Goal: Information Seeking & Learning: Learn about a topic

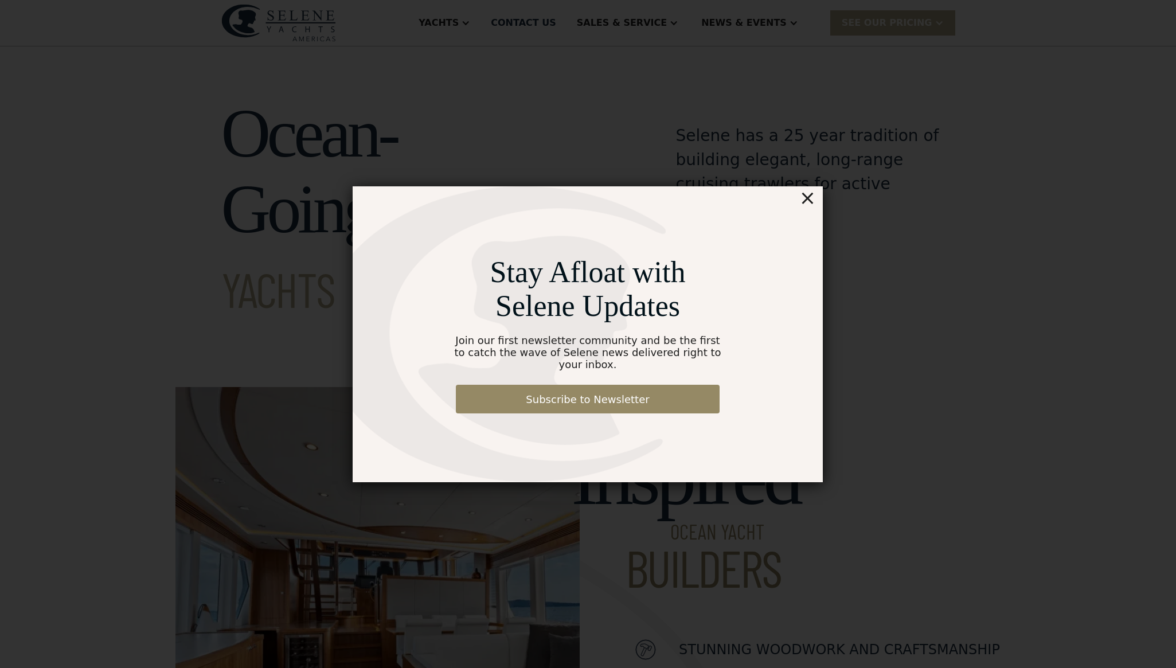
click at [808, 201] on div "×" at bounding box center [807, 197] width 17 height 23
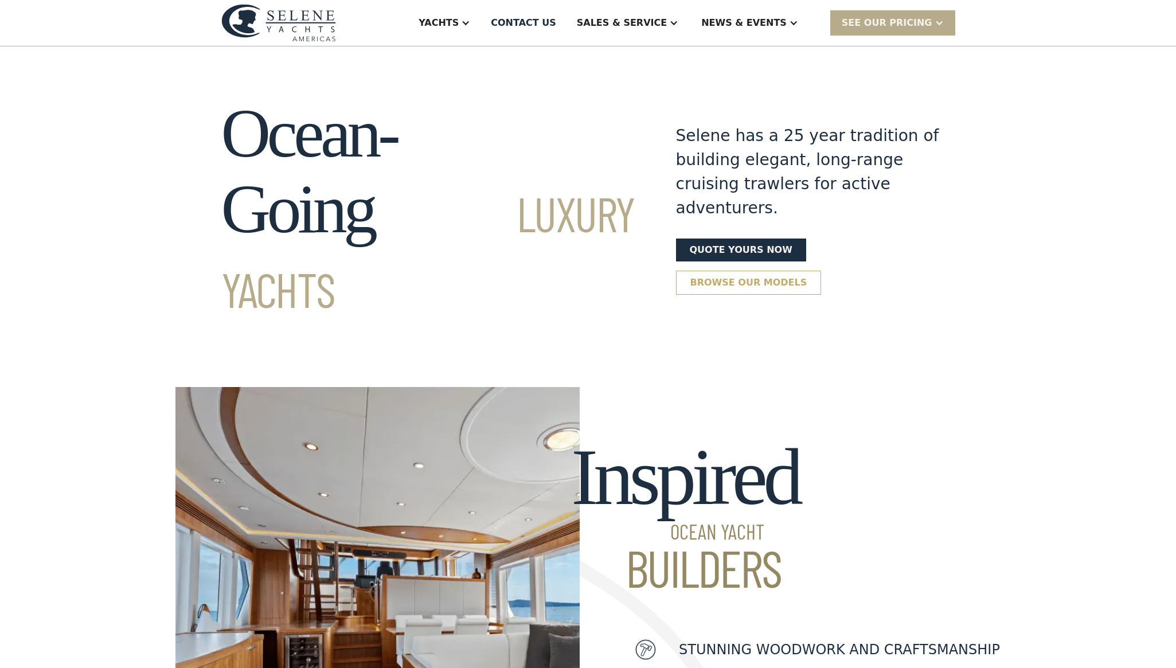
click at [728, 271] on link "Browse our models" at bounding box center [749, 283] width 146 height 24
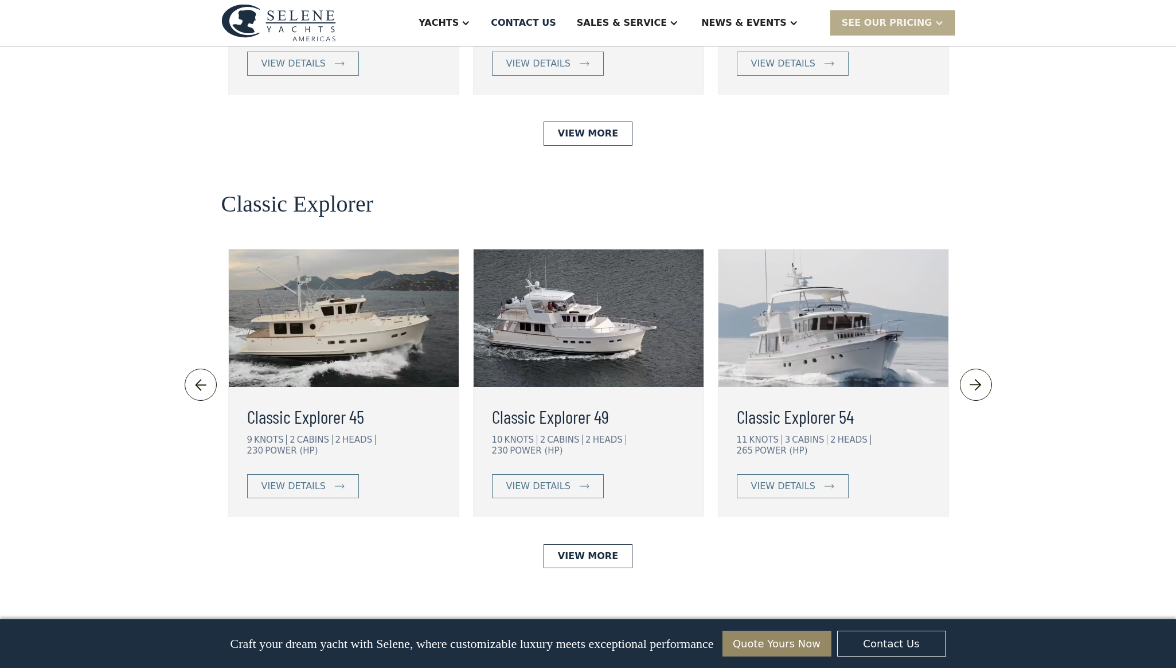
scroll to position [2348, 0]
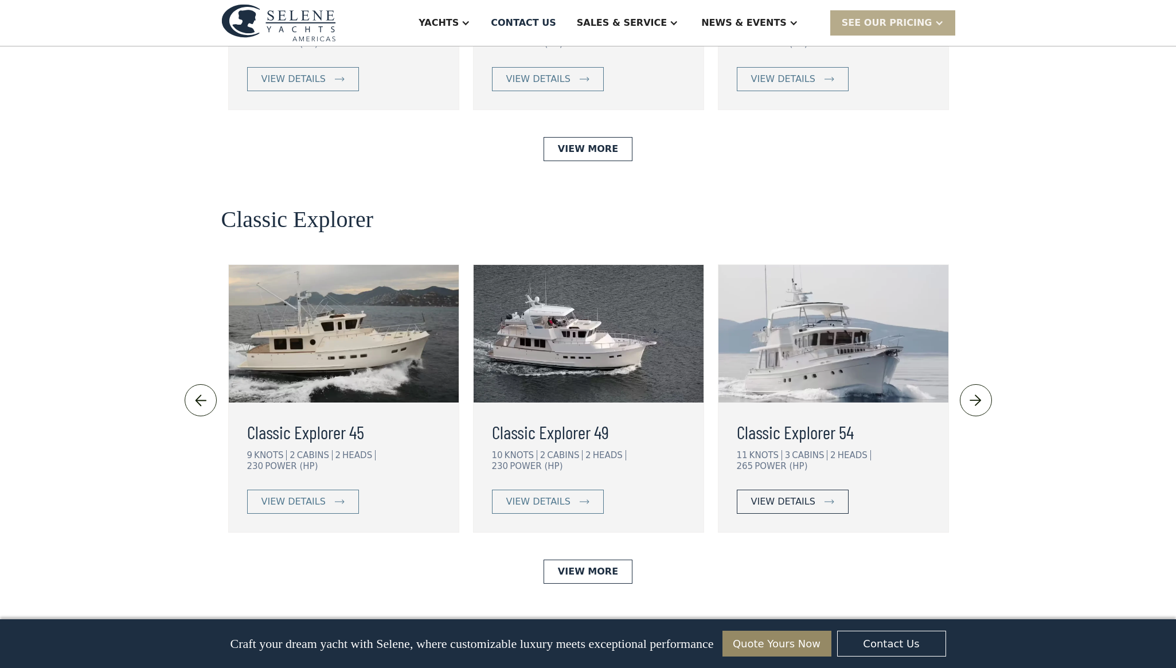
click at [778, 495] on div "view details" at bounding box center [783, 502] width 64 height 14
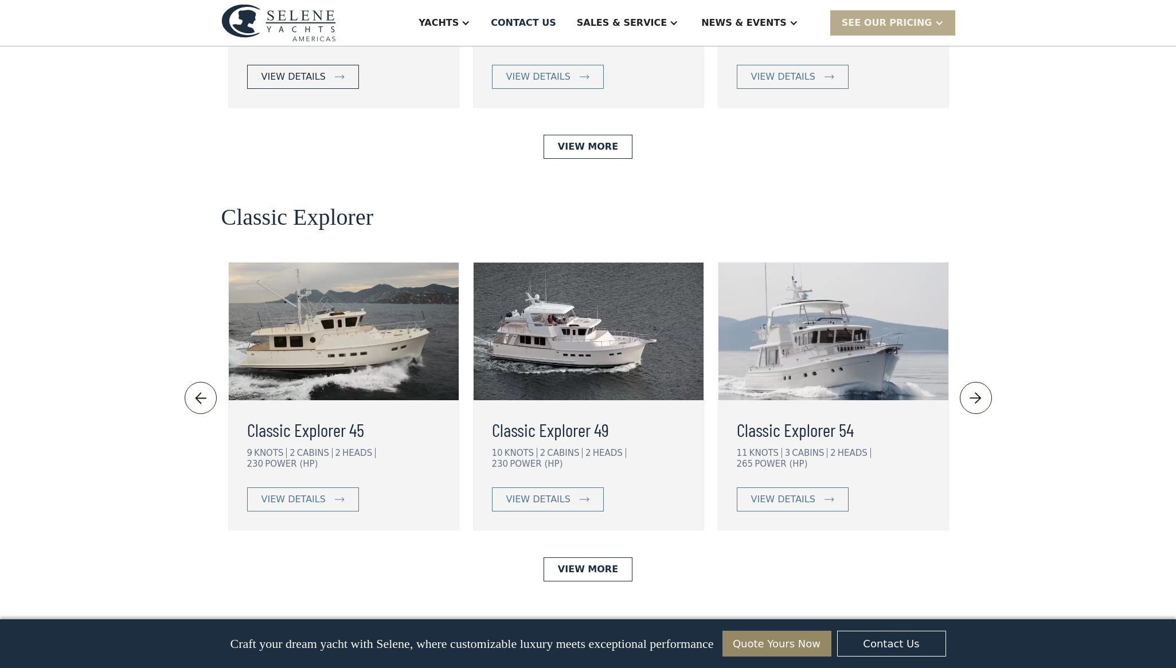
click at [287, 84] on div "view details" at bounding box center [294, 77] width 64 height 14
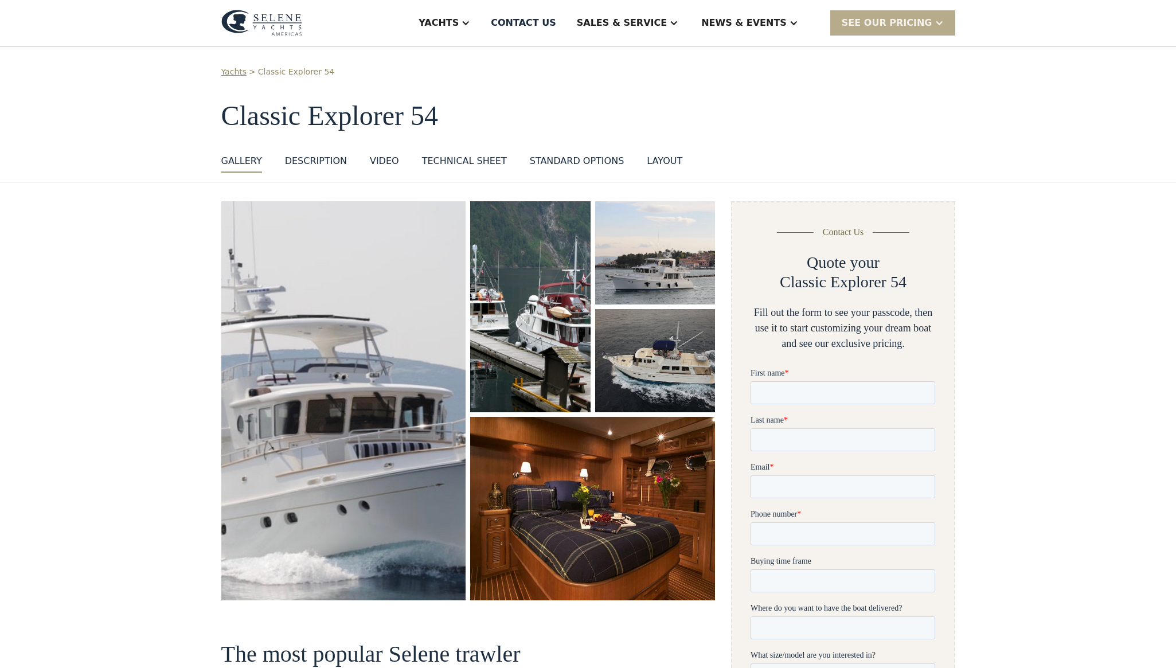
scroll to position [13, 0]
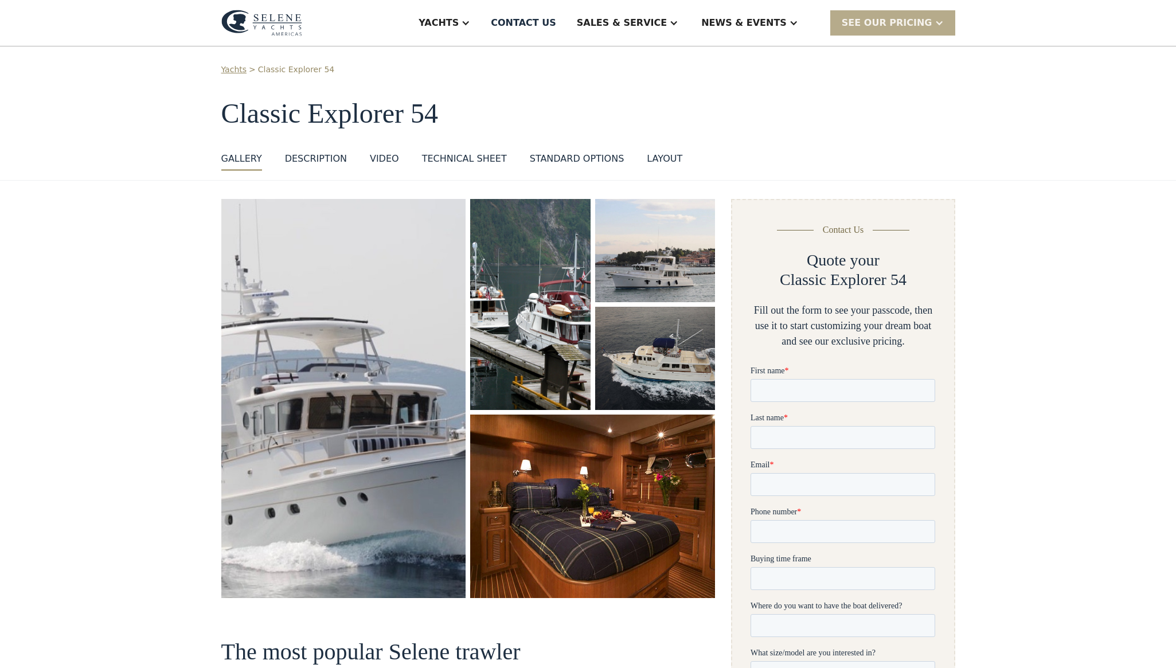
click at [388, 159] on div "VIDEO" at bounding box center [384, 159] width 29 height 14
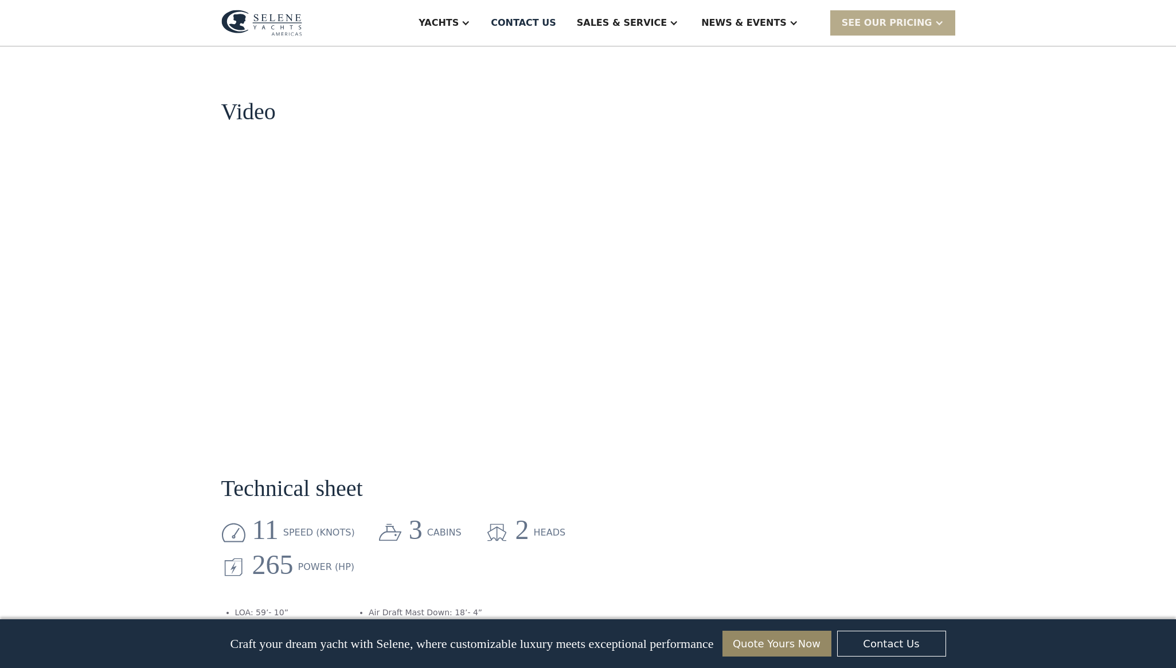
scroll to position [1037, 0]
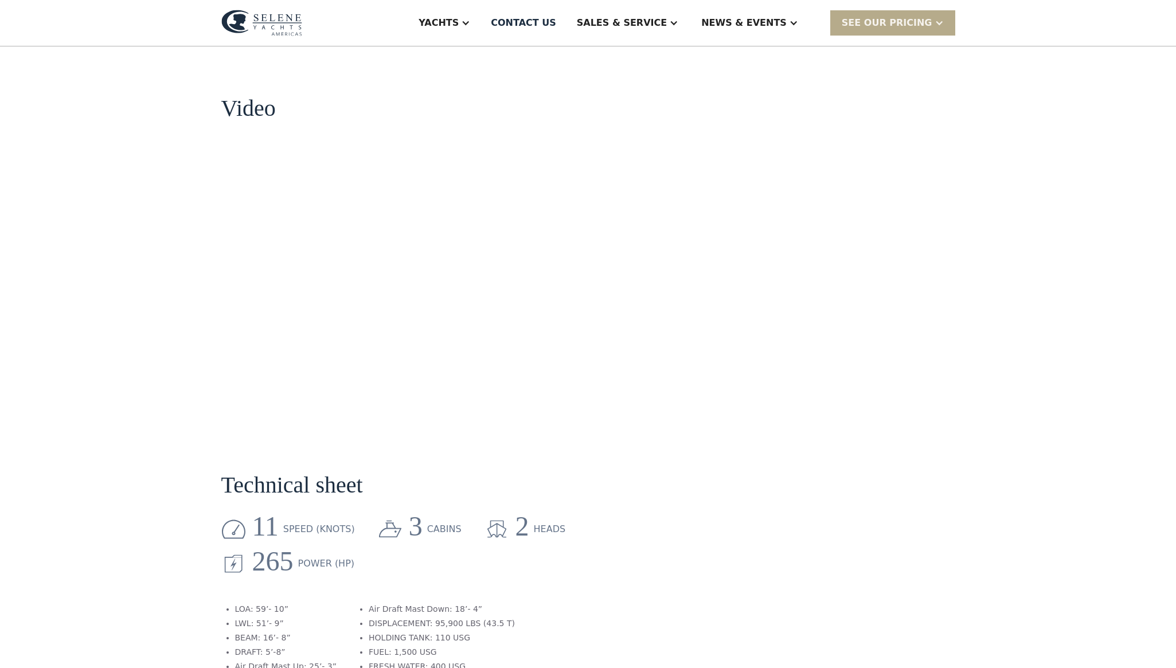
scroll to position [13, 0]
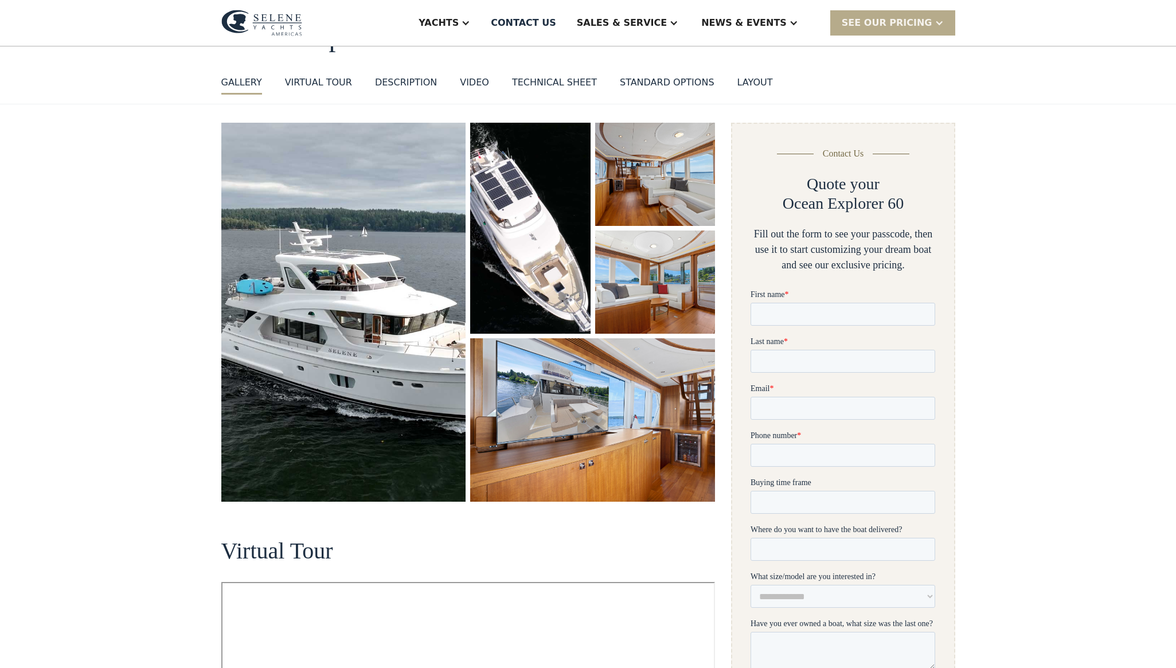
scroll to position [89, 0]
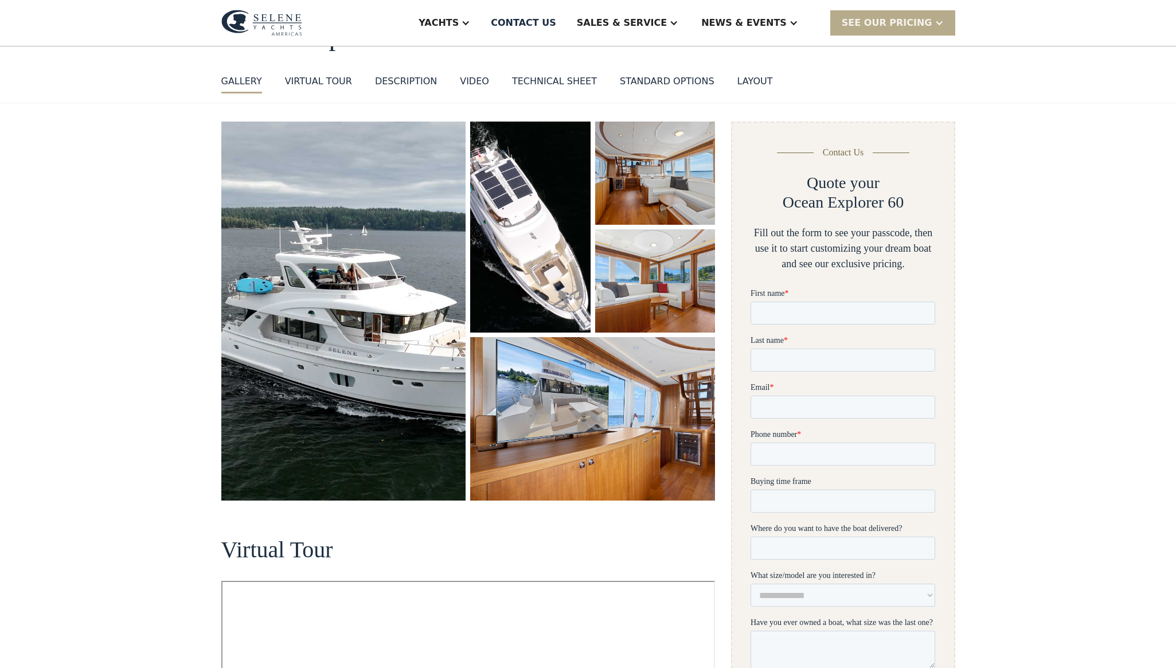
click at [539, 79] on div "Technical sheet" at bounding box center [554, 82] width 85 height 14
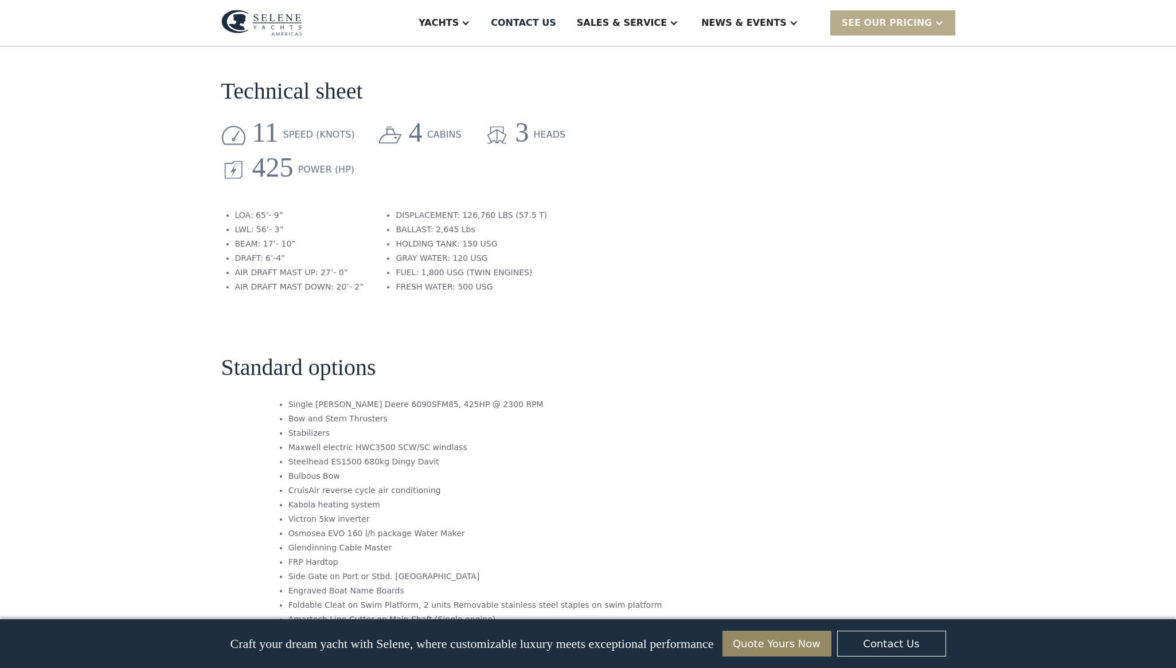
scroll to position [1754, 0]
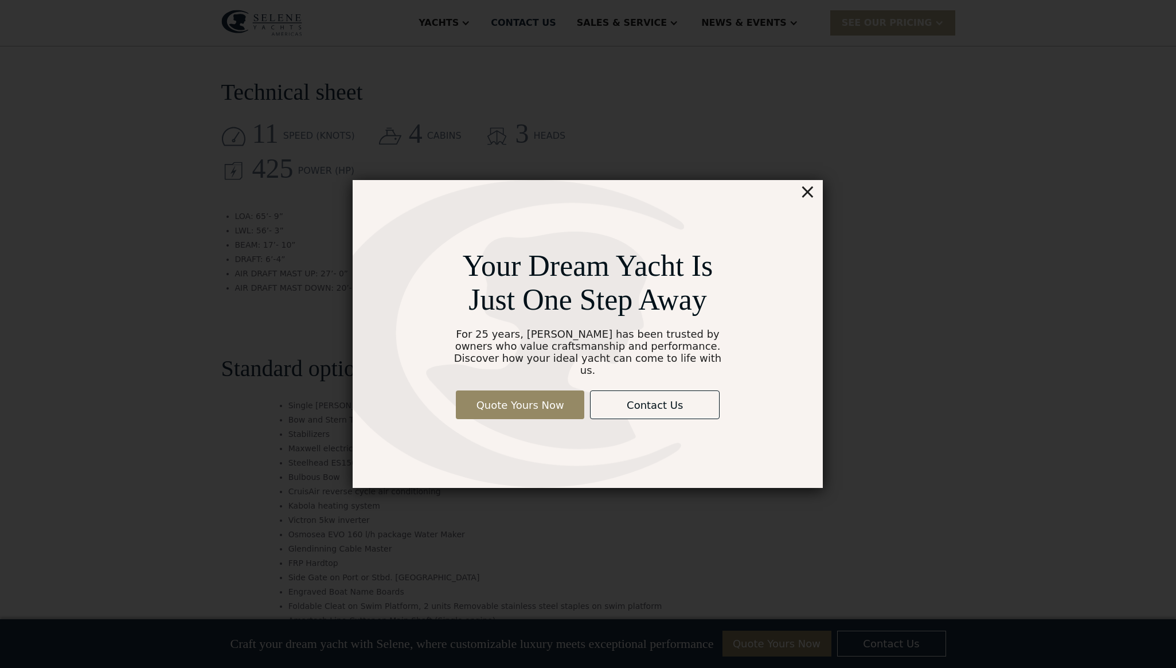
click at [811, 196] on div "×" at bounding box center [807, 191] width 17 height 23
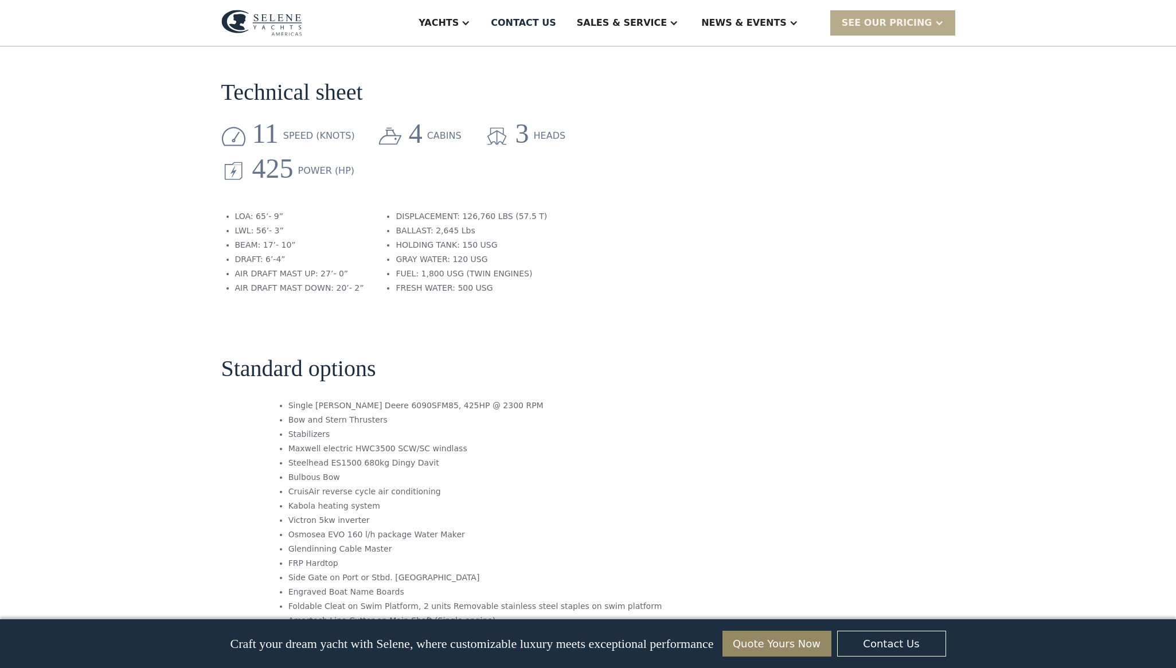
scroll to position [1754, 0]
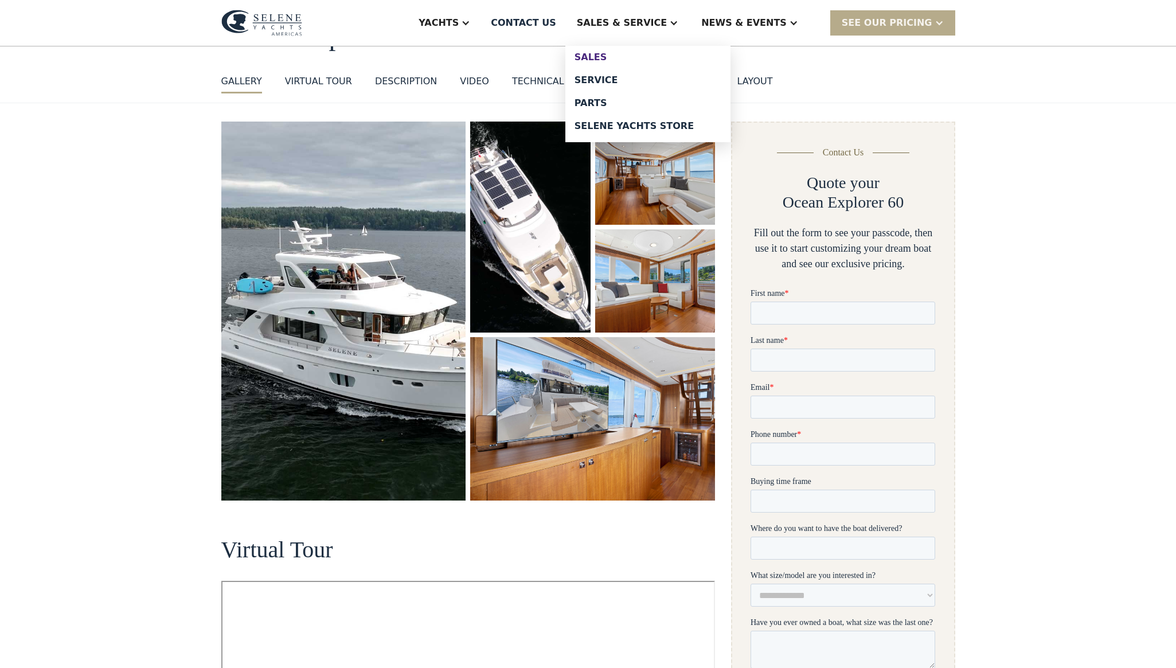
scroll to position [89, 0]
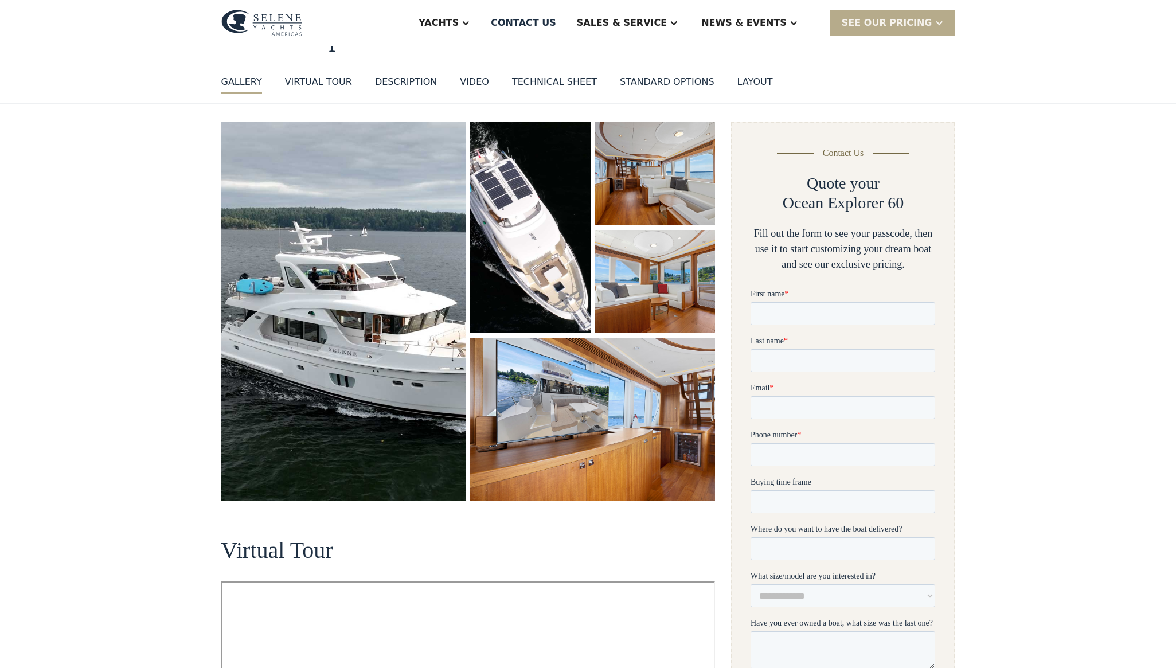
click at [738, 81] on div "layout" at bounding box center [755, 82] width 36 height 14
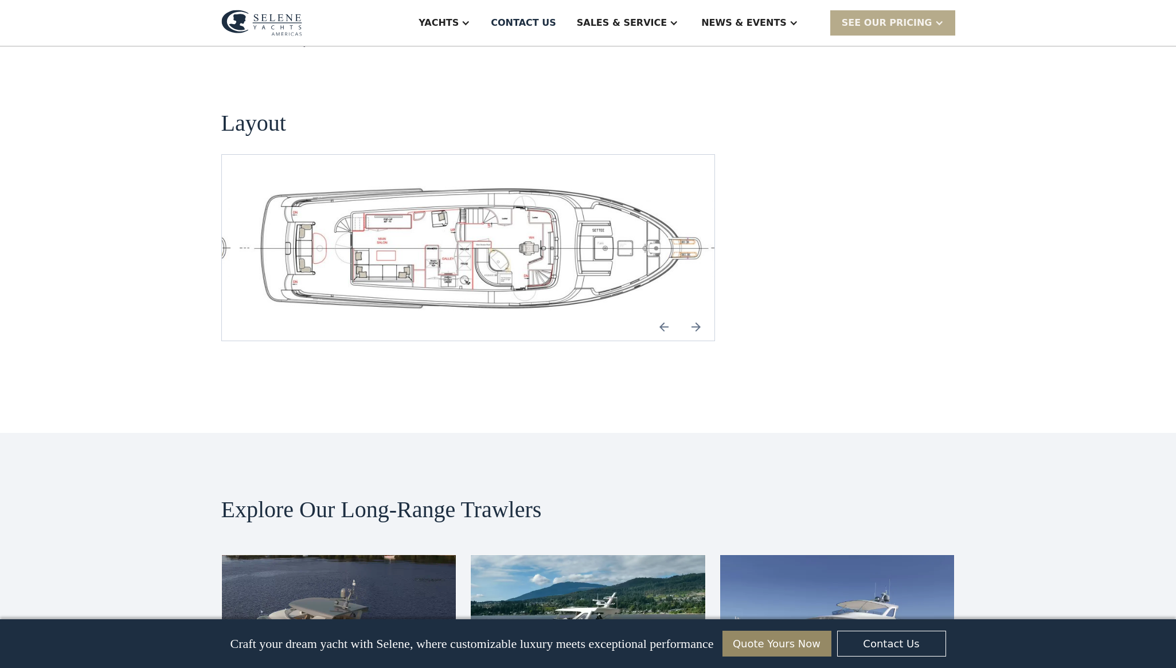
scroll to position [2458, 0]
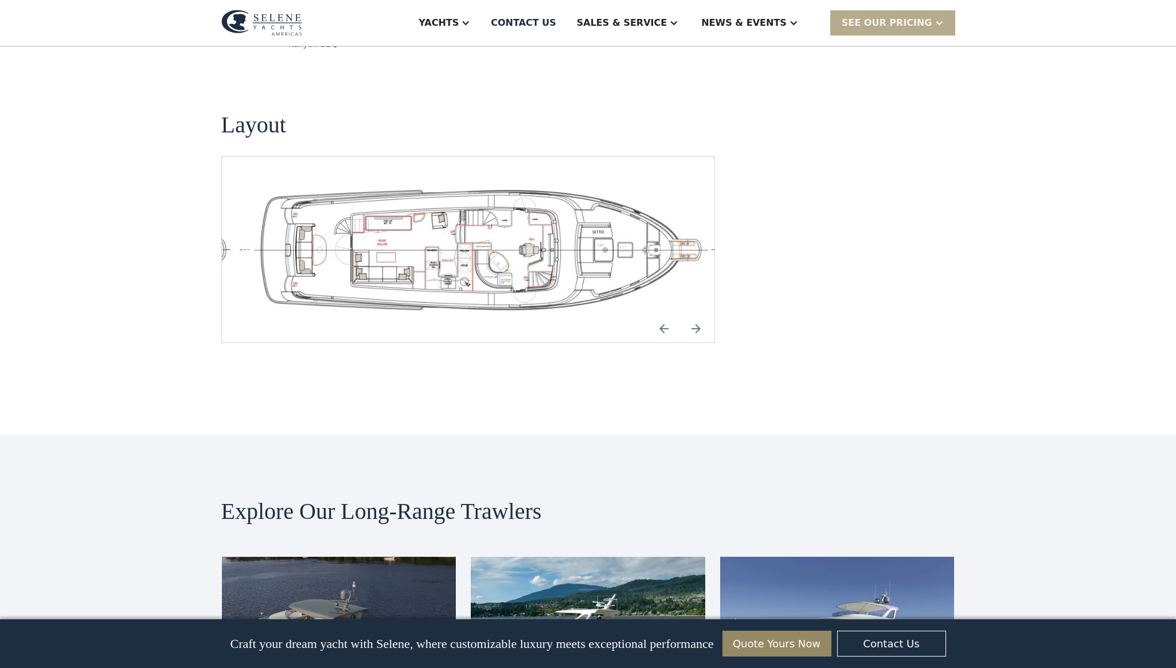
click at [700, 315] on img "Next slide" at bounding box center [696, 329] width 28 height 28
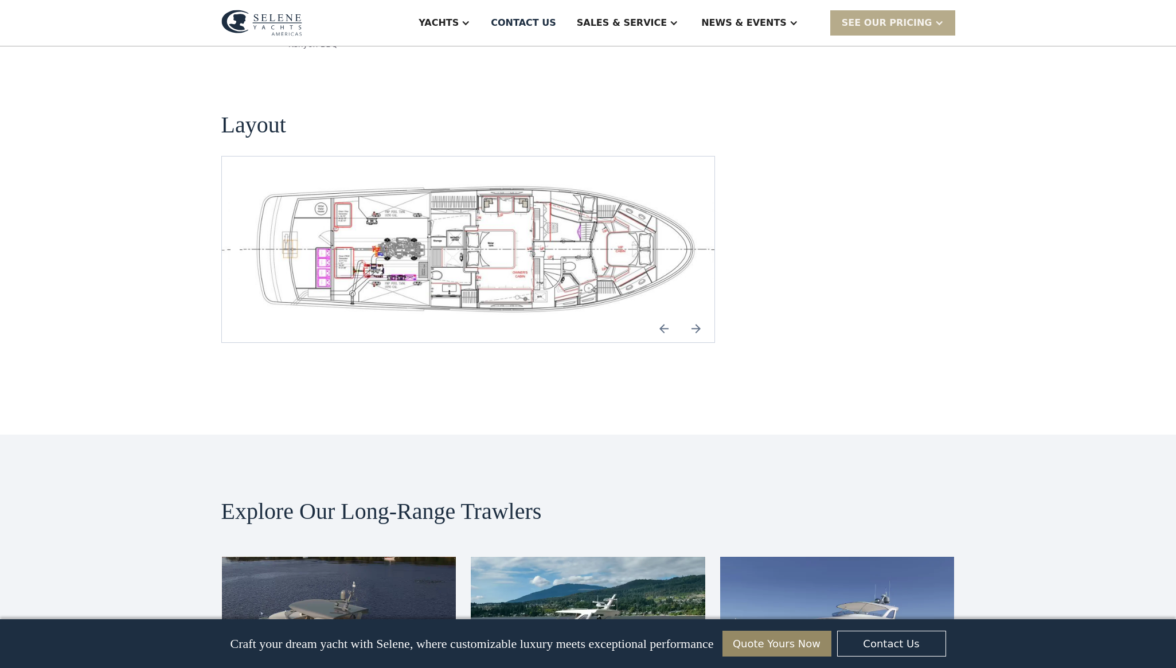
click at [660, 315] on img "Previous slide" at bounding box center [664, 329] width 28 height 28
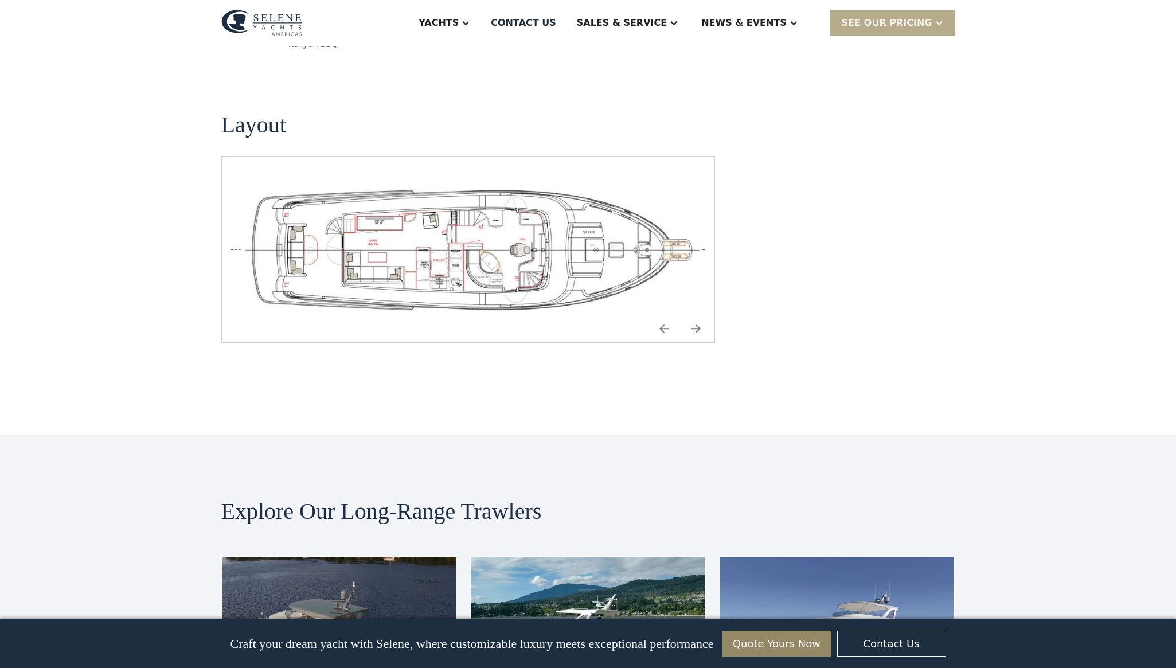
click at [665, 315] on img "Previous slide" at bounding box center [664, 329] width 28 height 28
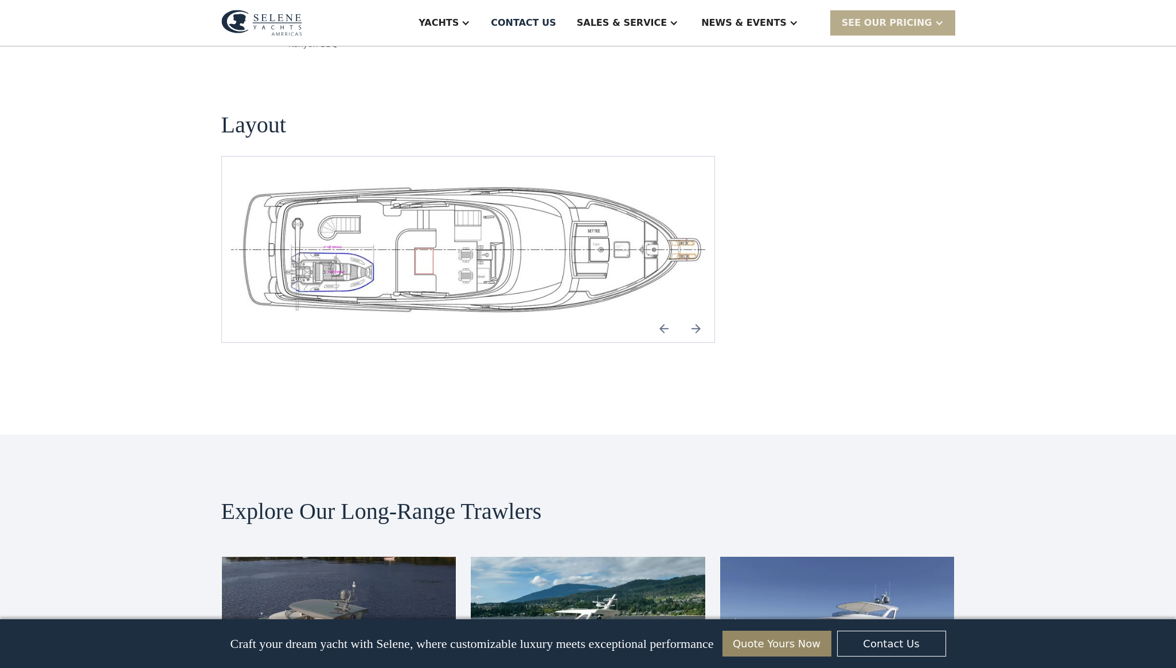
click at [697, 315] on img "Next slide" at bounding box center [696, 329] width 28 height 28
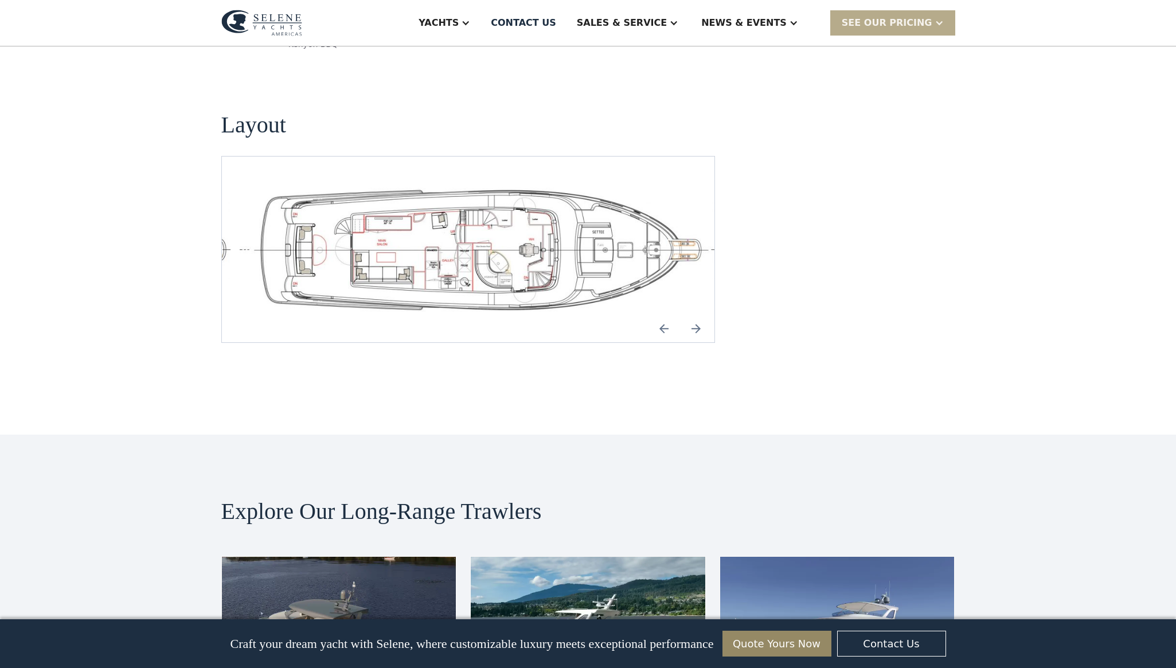
click at [697, 315] on img "Next slide" at bounding box center [696, 329] width 28 height 28
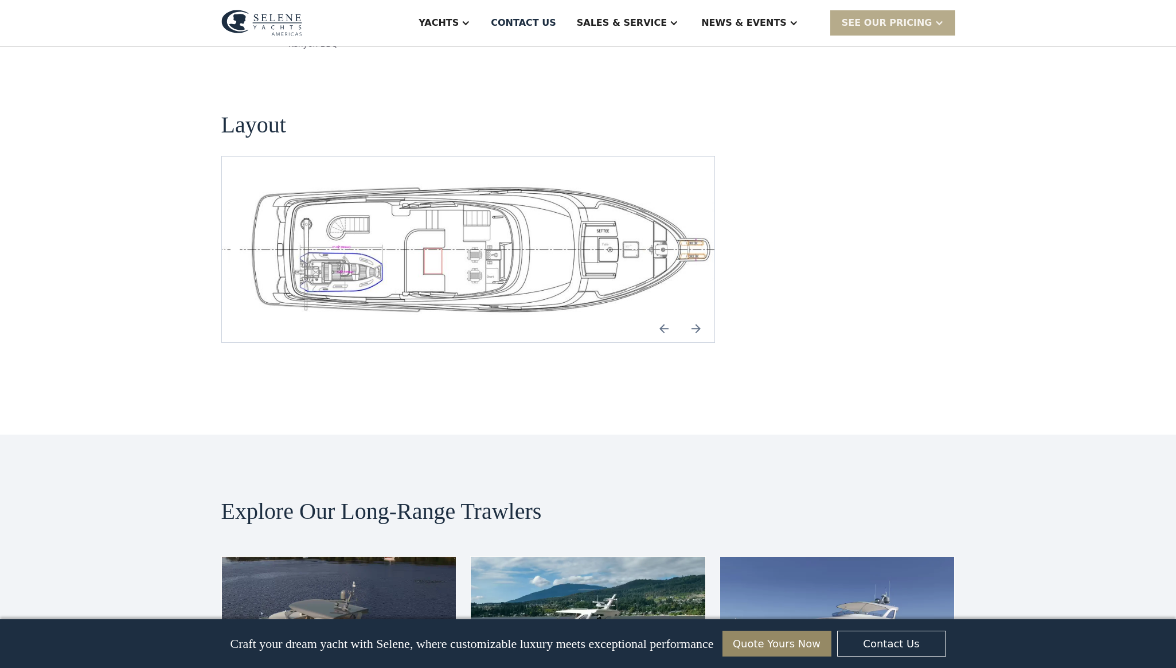
click at [661, 315] on img "Previous slide" at bounding box center [664, 329] width 28 height 28
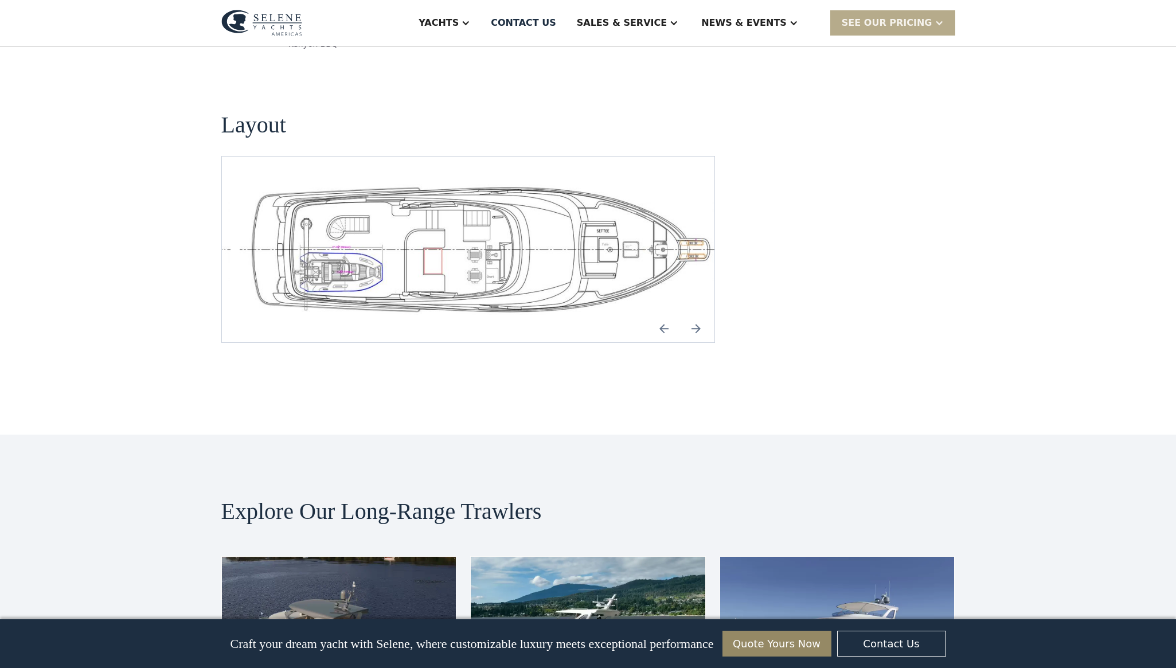
click at [701, 315] on img "Next slide" at bounding box center [696, 329] width 28 height 28
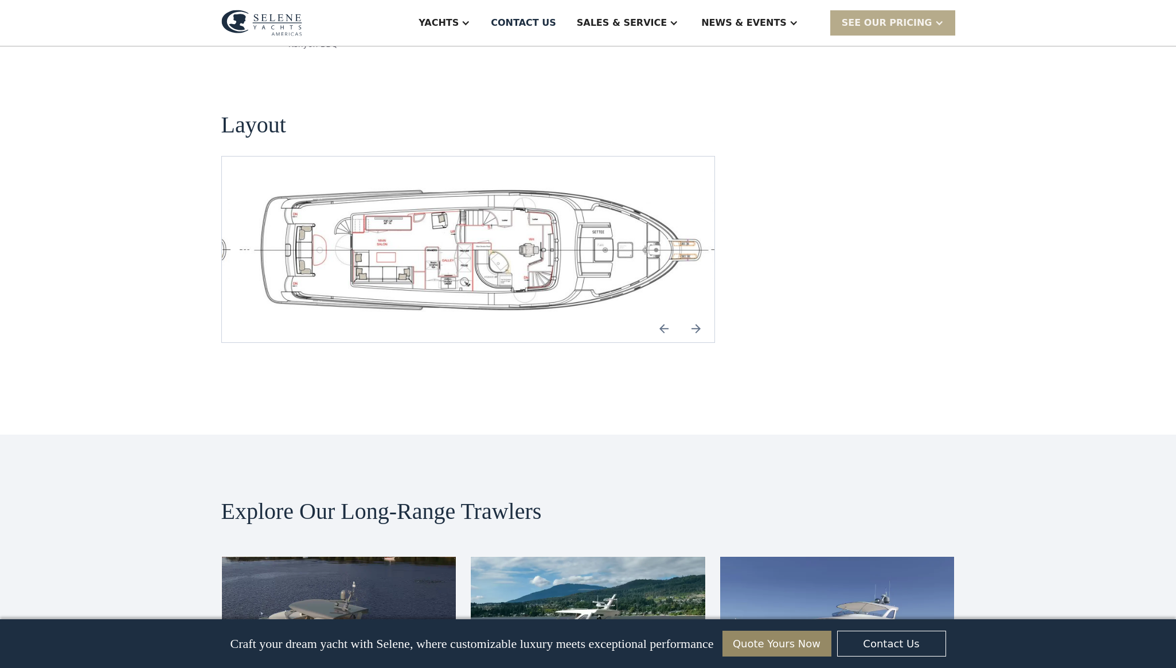
click at [701, 315] on img "Next slide" at bounding box center [696, 329] width 28 height 28
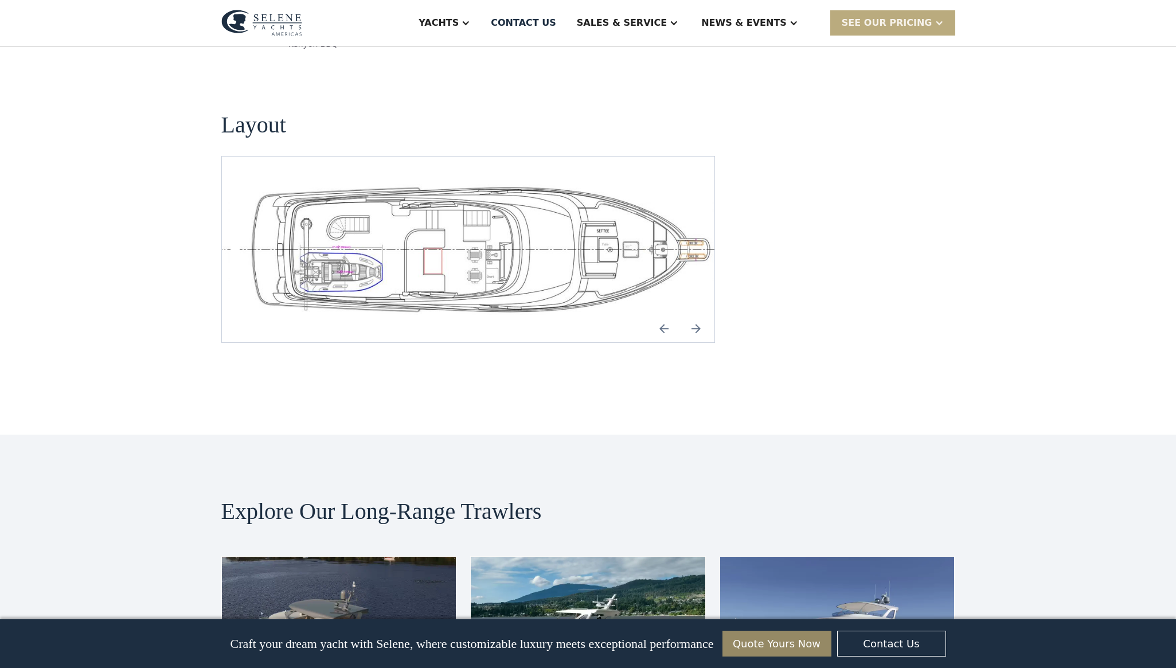
click at [896, 19] on div "SEE Our Pricing" at bounding box center [887, 23] width 91 height 14
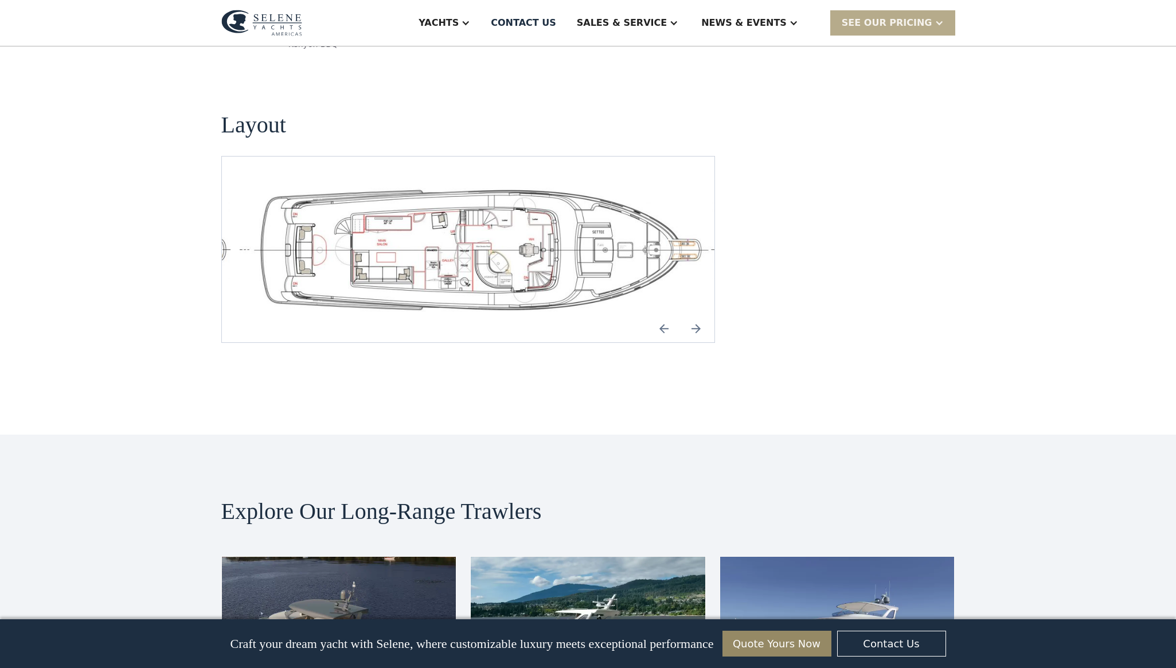
scroll to position [89, 0]
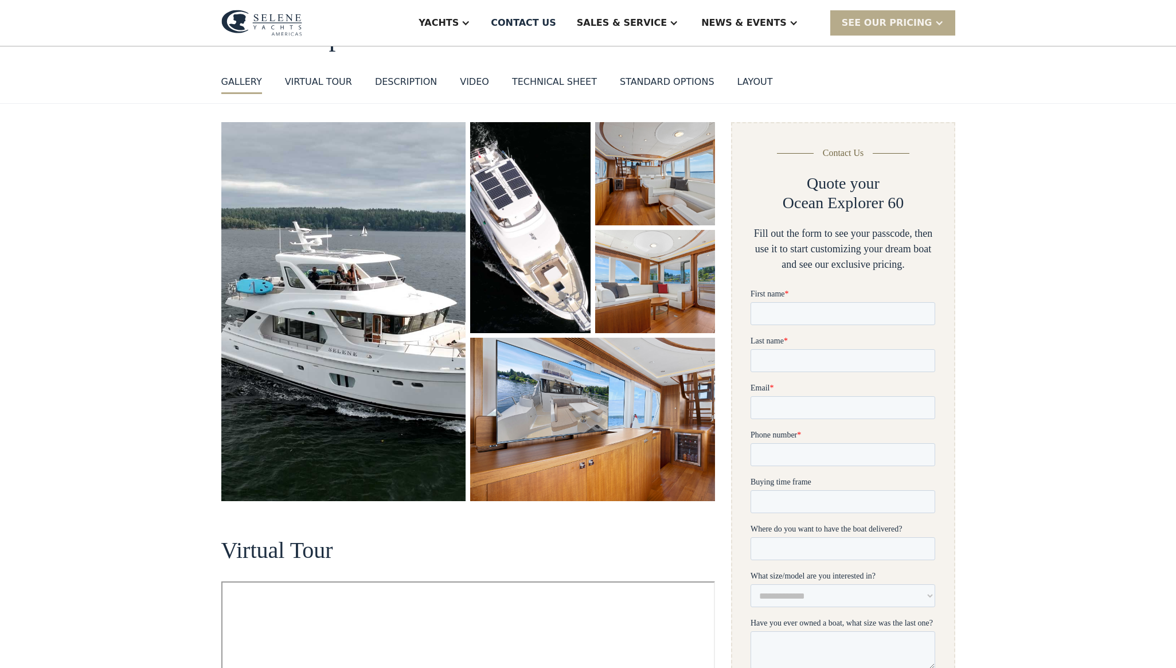
click at [468, 81] on div "VIDEO" at bounding box center [474, 82] width 29 height 14
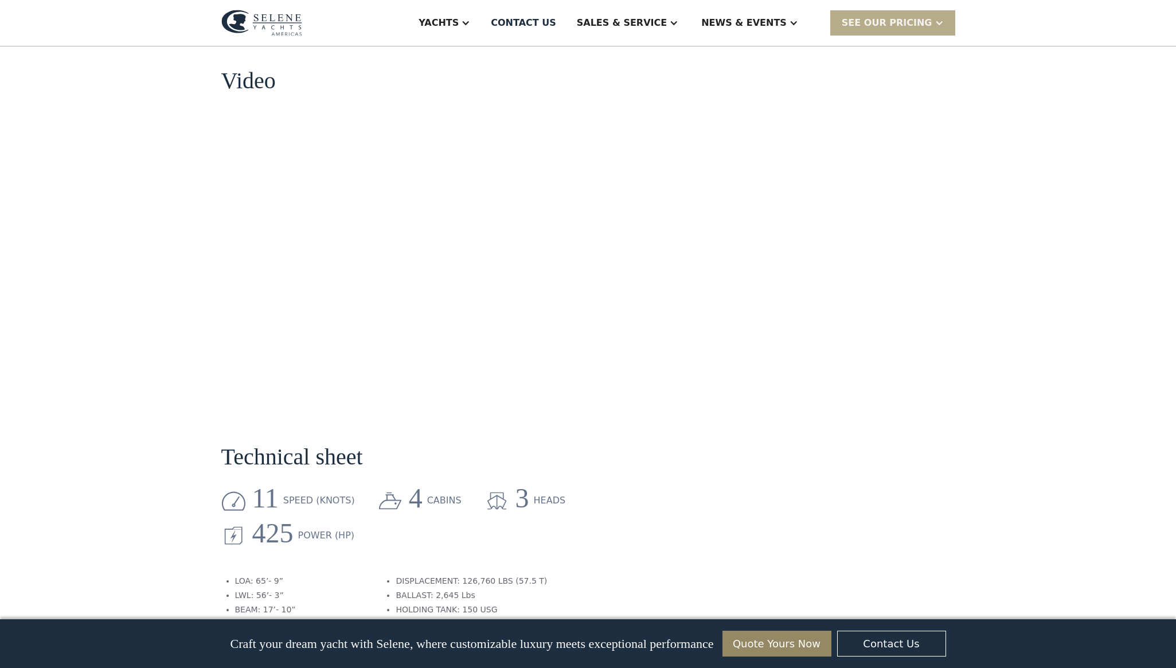
scroll to position [1390, 0]
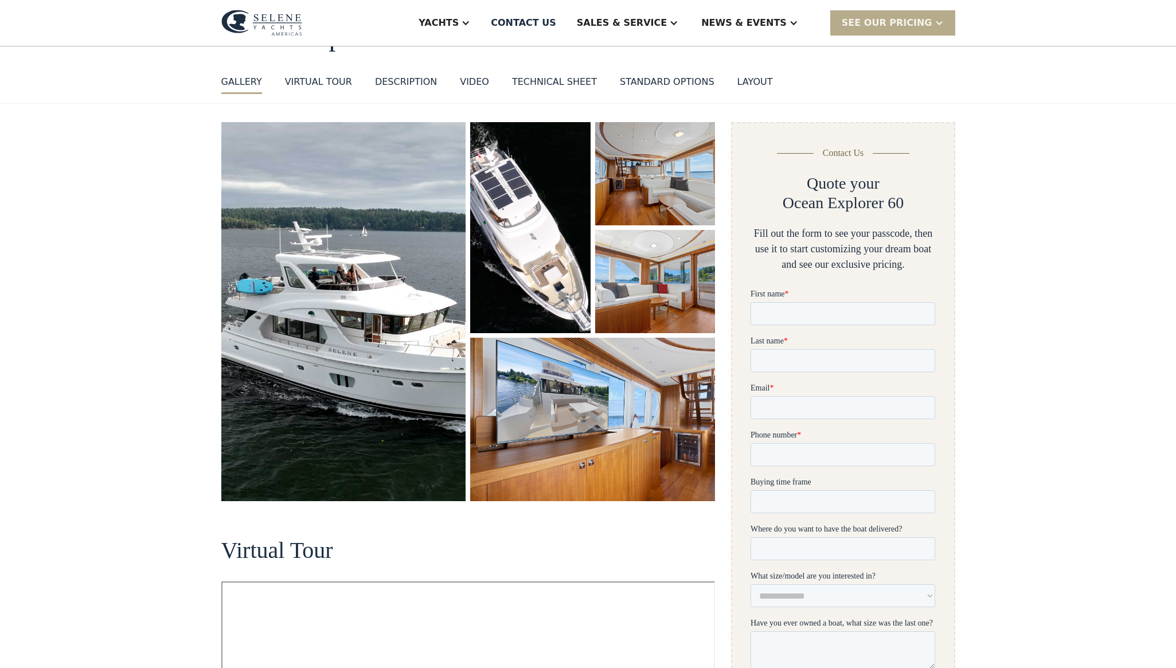
click at [310, 79] on div "VIRTUAL TOUR" at bounding box center [318, 82] width 67 height 14
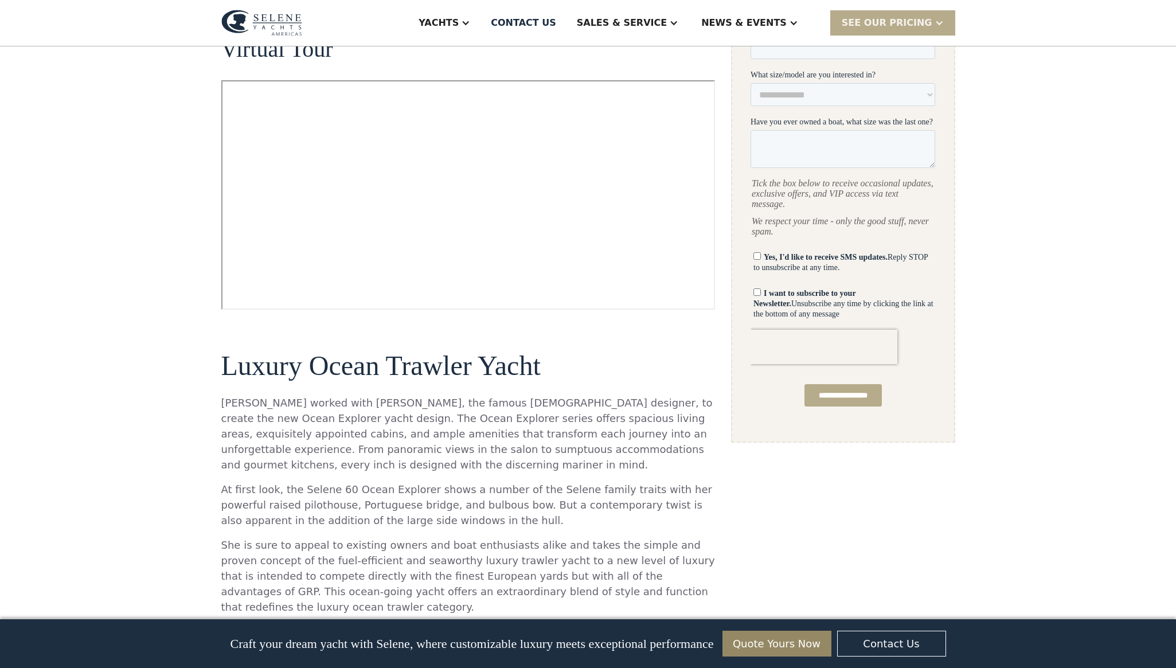
scroll to position [587, 0]
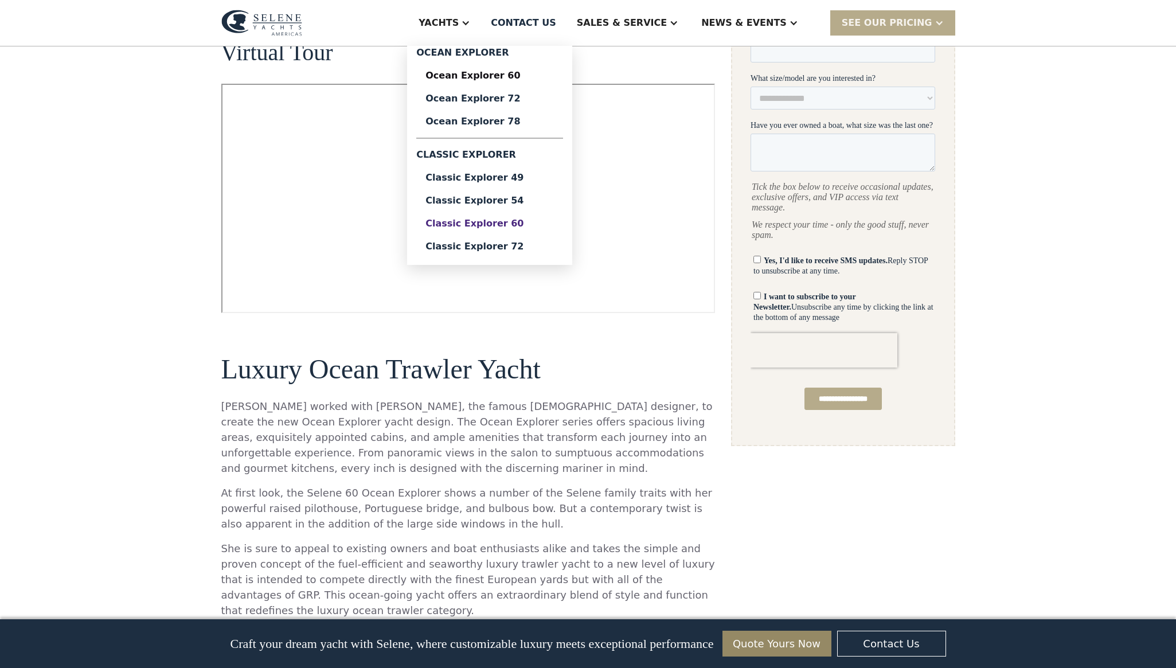
click at [517, 225] on div "Classic Explorer 60" at bounding box center [490, 223] width 128 height 9
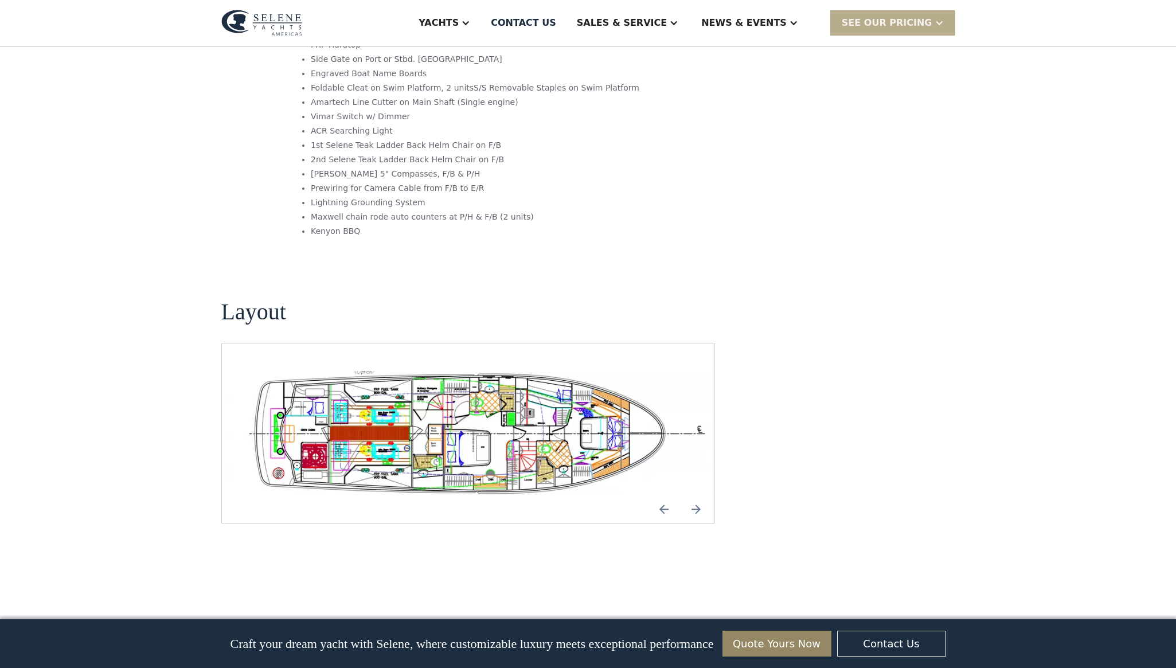
scroll to position [1996, 0]
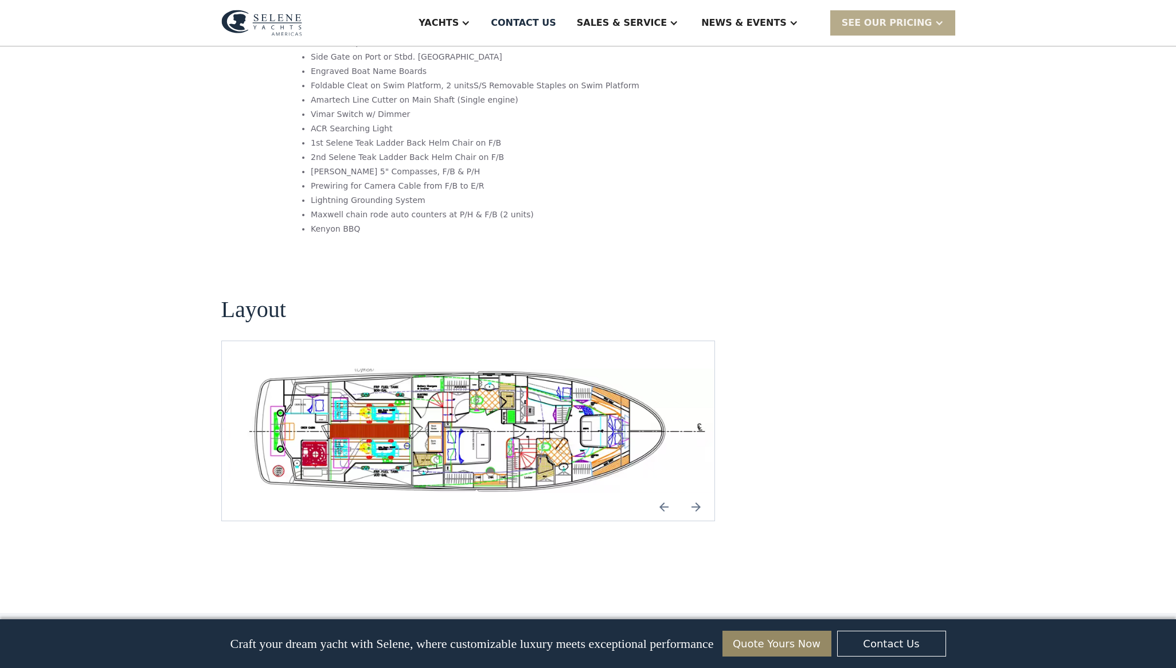
click at [487, 380] on img "open lightbox" at bounding box center [477, 431] width 475 height 124
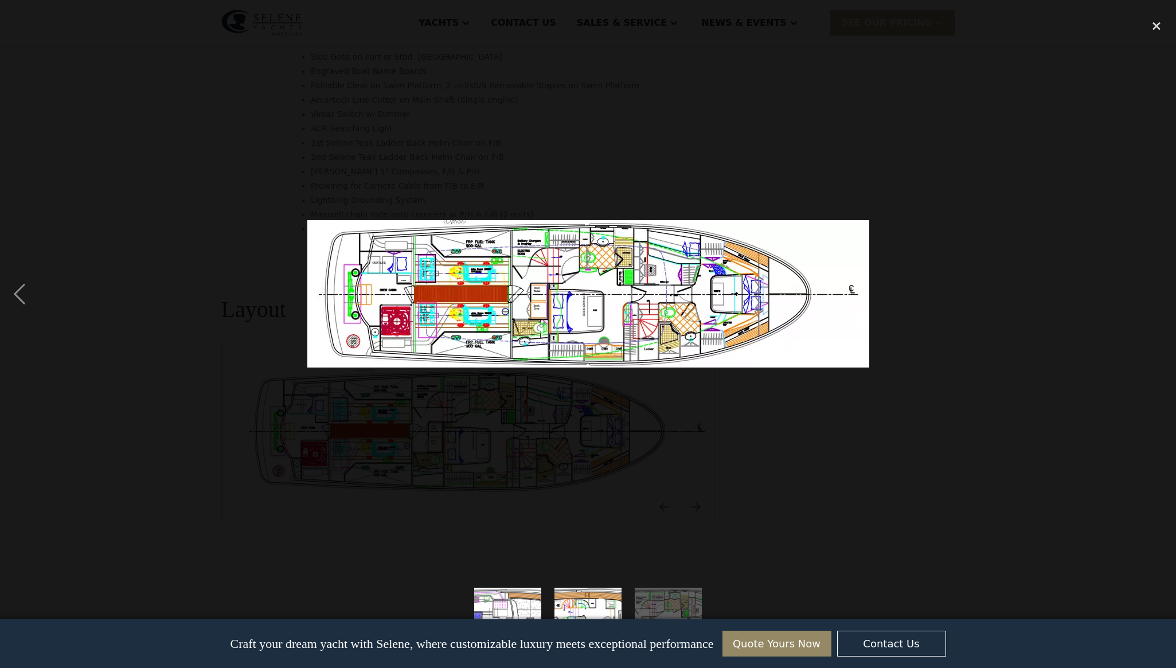
click at [677, 261] on img at bounding box center [588, 293] width 562 height 147
click at [822, 335] on img at bounding box center [588, 293] width 562 height 147
drag, startPoint x: 870, startPoint y: 220, endPoint x: 888, endPoint y: 200, distance: 26.8
click at [891, 197] on div at bounding box center [588, 293] width 1176 height 561
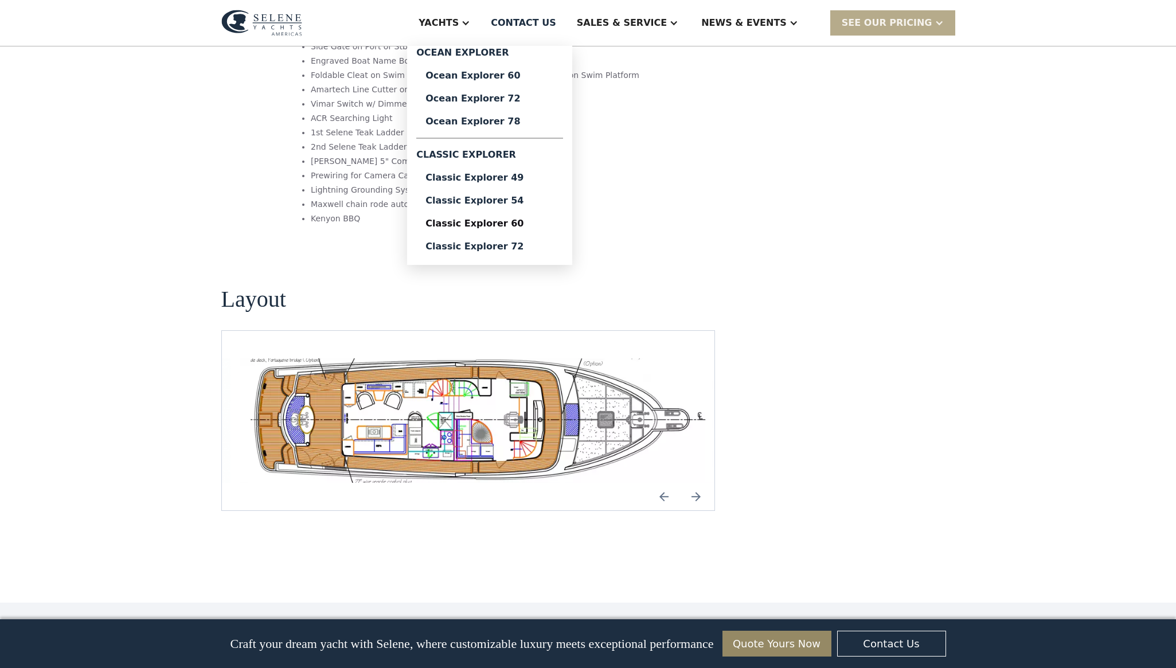
scroll to position [2009, 0]
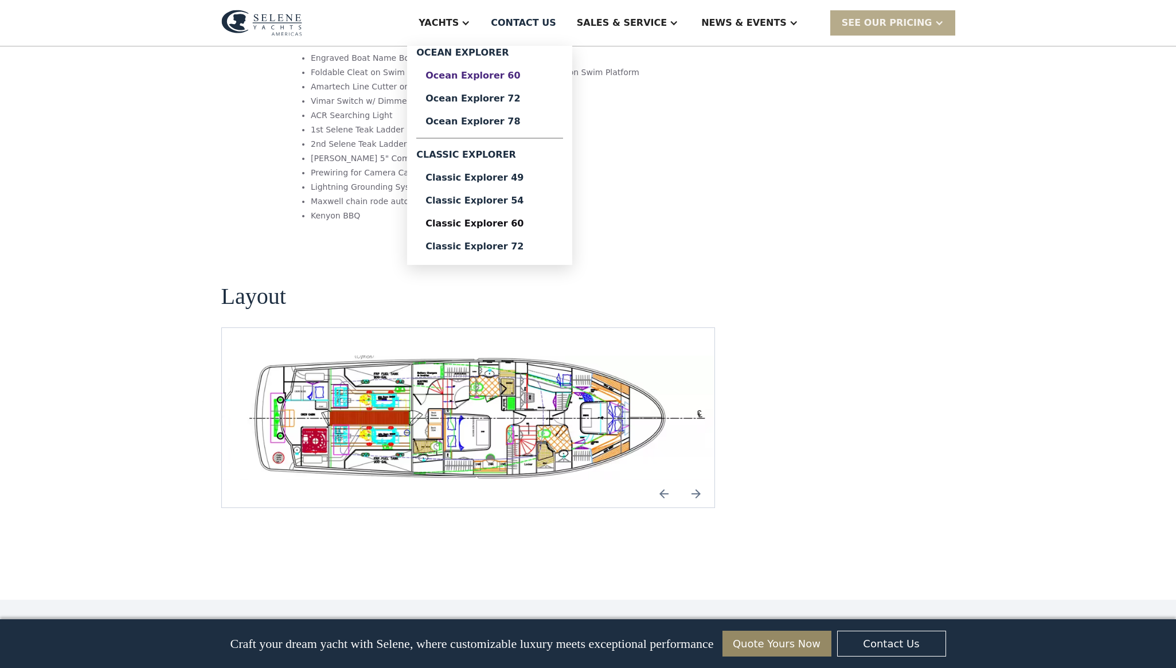
click at [493, 76] on div "Ocean Explorer 60" at bounding box center [490, 75] width 128 height 9
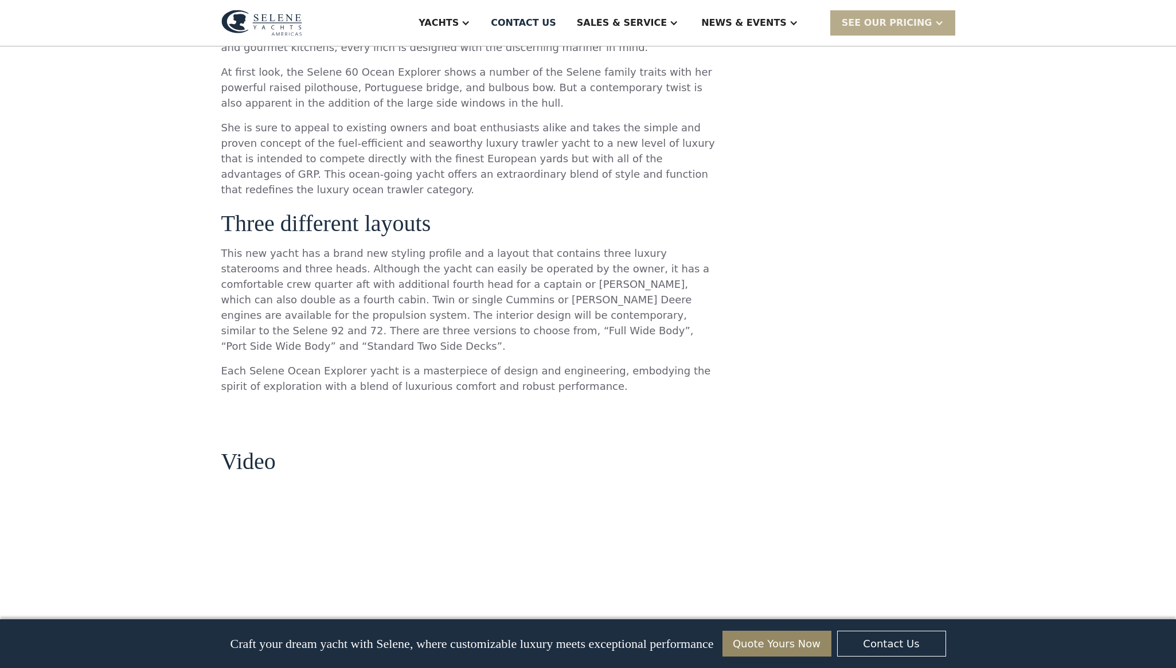
scroll to position [1009, 0]
